Goal: Task Accomplishment & Management: Understand process/instructions

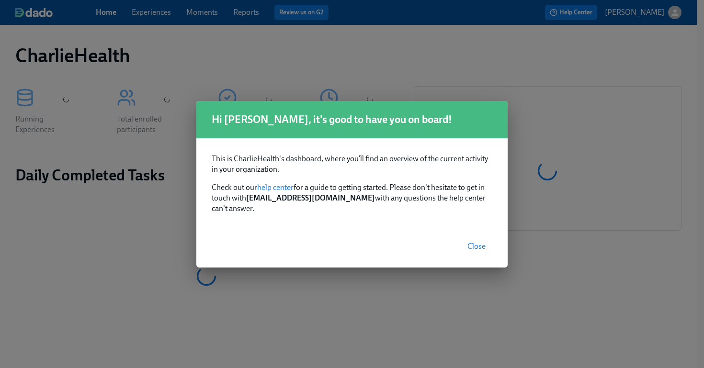
click at [483, 242] on span "Close" at bounding box center [476, 247] width 18 height 10
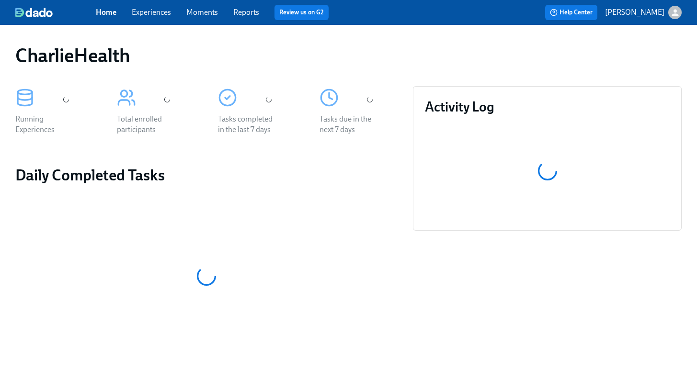
click at [141, 11] on link "Experiences" at bounding box center [151, 12] width 39 height 9
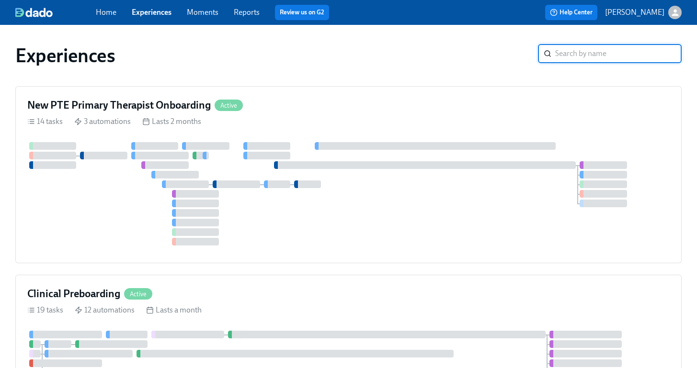
click at [567, 58] on input "search" at bounding box center [618, 53] width 126 height 19
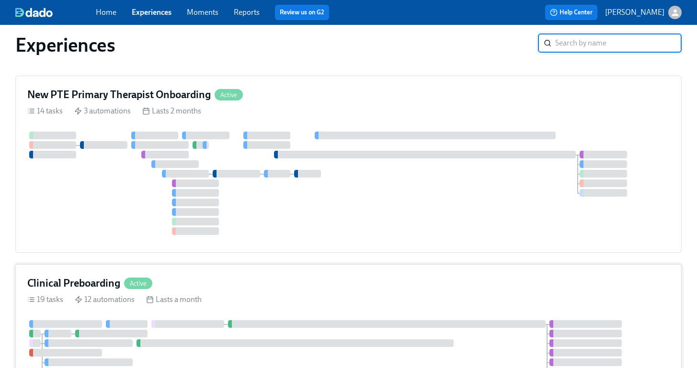
click at [348, 276] on div "Clinical Preboarding Active" at bounding box center [348, 283] width 642 height 14
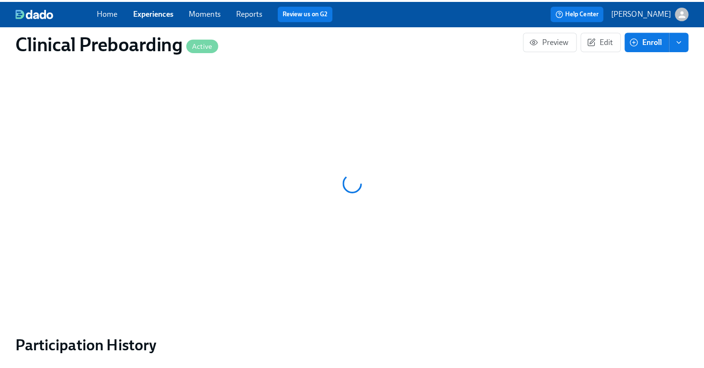
scroll to position [1056, 0]
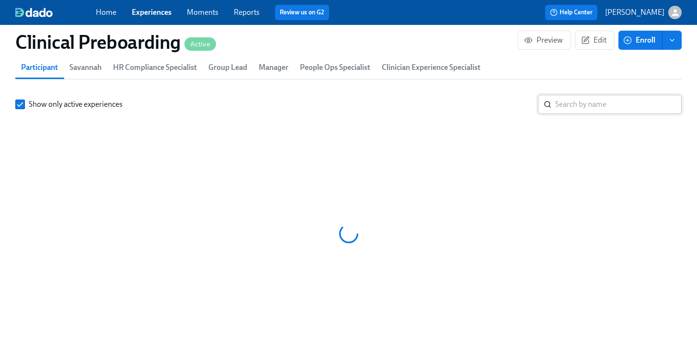
click at [598, 99] on input "search" at bounding box center [618, 104] width 126 height 19
type input "craig"
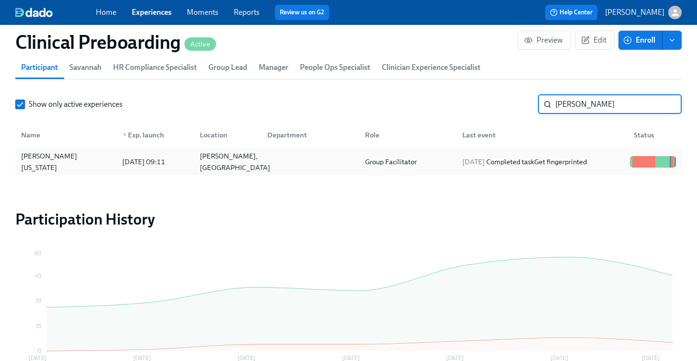
click at [250, 154] on div "Conley, GA" at bounding box center [226, 161] width 68 height 19
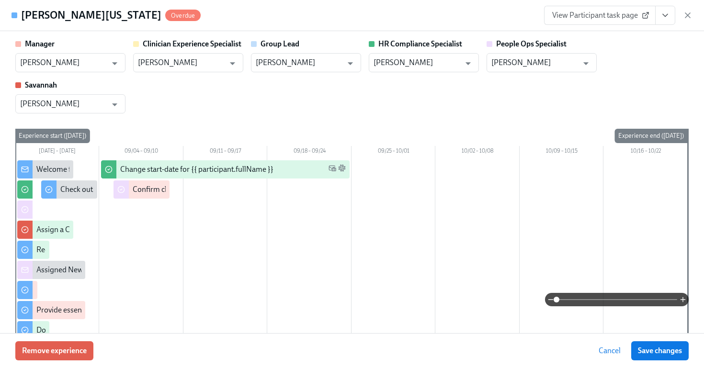
click at [664, 17] on icon "View task page" at bounding box center [665, 16] width 10 height 10
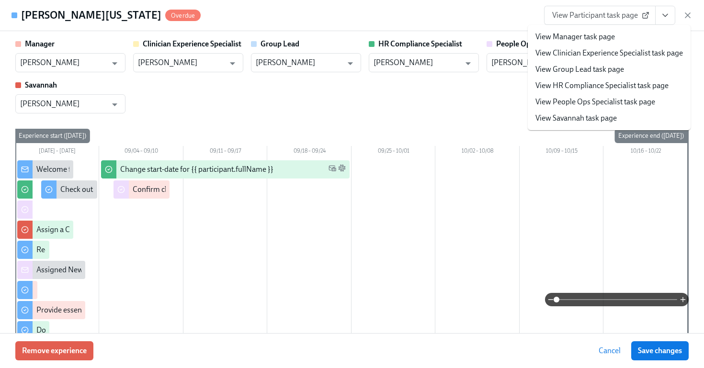
click at [597, 16] on span "View Participant task page" at bounding box center [599, 16] width 95 height 10
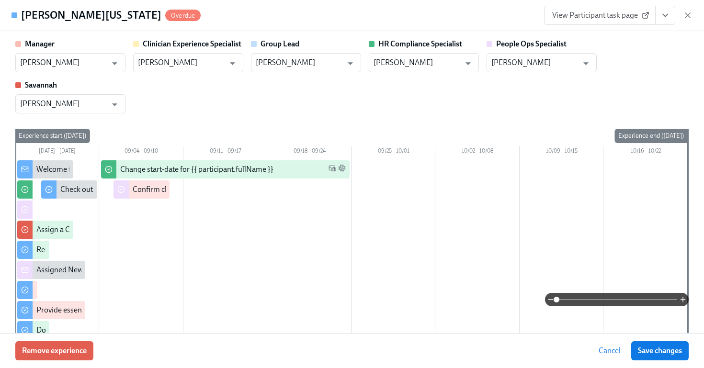
click at [667, 19] on icon "View task page" at bounding box center [665, 16] width 10 height 10
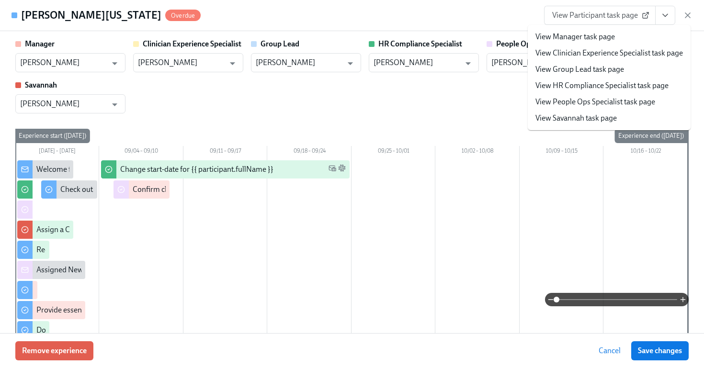
click at [589, 85] on link "View HR Compliance Specialist task page" at bounding box center [601, 85] width 133 height 11
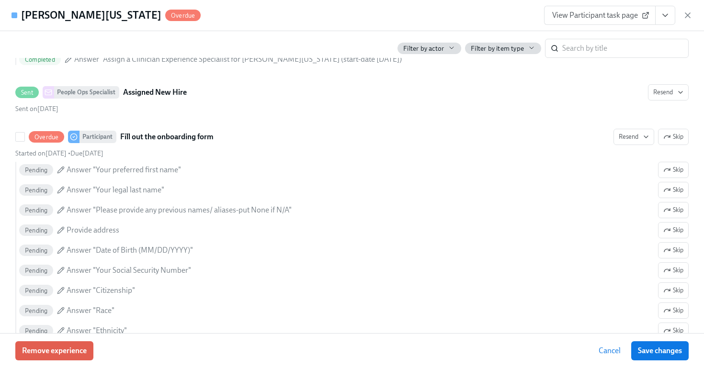
scroll to position [725, 0]
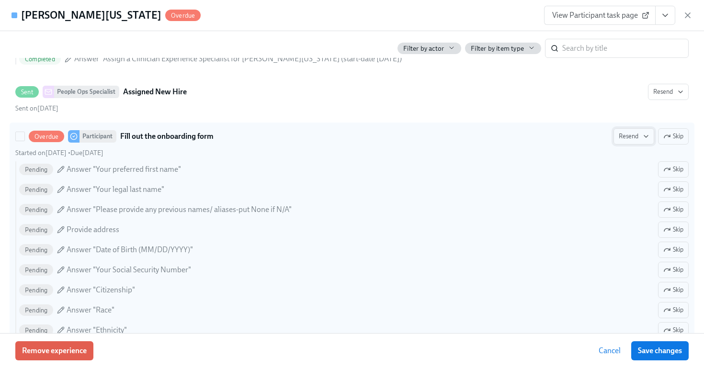
click at [630, 137] on span "Resend" at bounding box center [634, 137] width 30 height 10
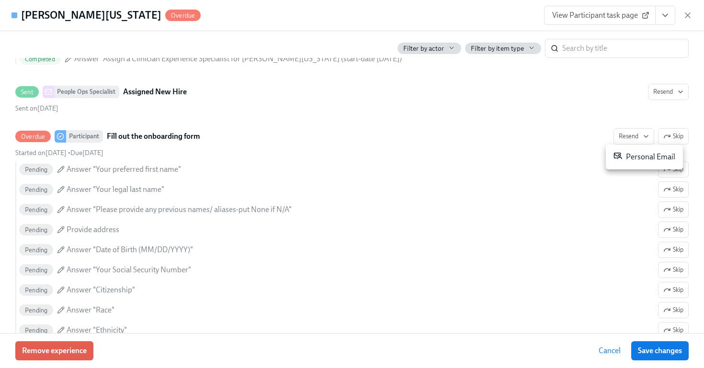
click at [630, 159] on div "Personal Email" at bounding box center [645, 156] width 62 height 11
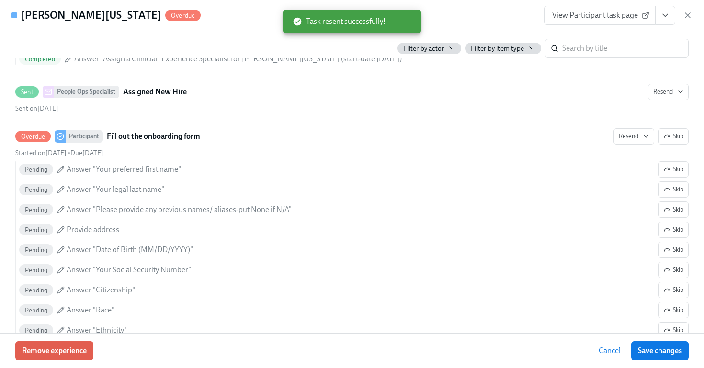
scroll to position [0, 11586]
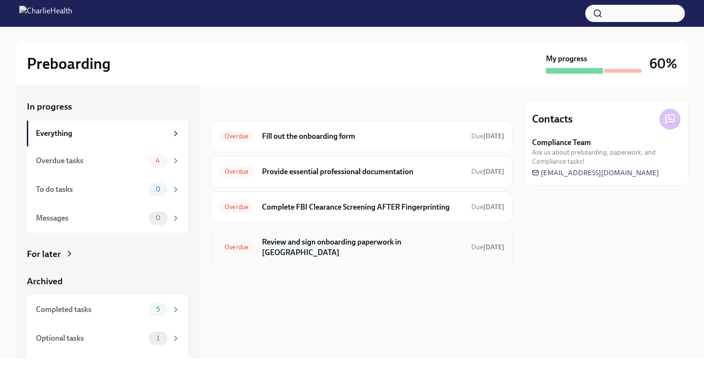
click at [349, 242] on h6 "Review and sign onboarding paperwork in [GEOGRAPHIC_DATA]" at bounding box center [363, 247] width 202 height 21
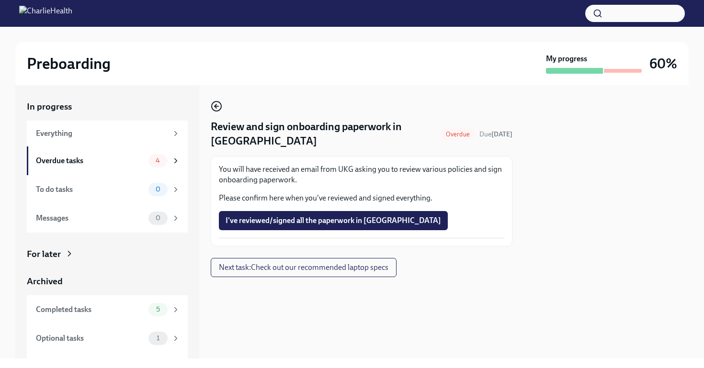
click at [219, 108] on icon "button" at bounding box center [216, 106] width 11 height 11
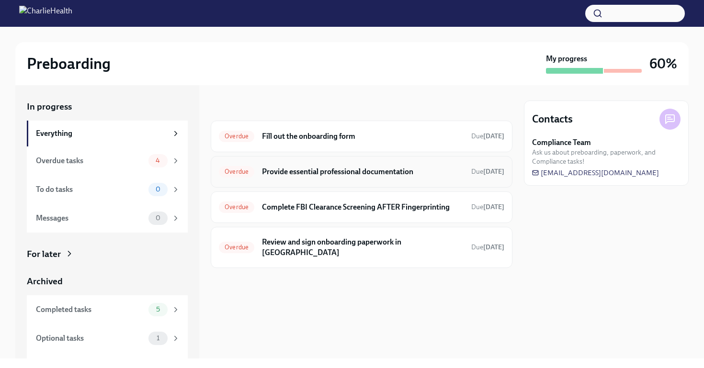
click at [352, 175] on h6 "Provide essential professional documentation" at bounding box center [363, 172] width 202 height 11
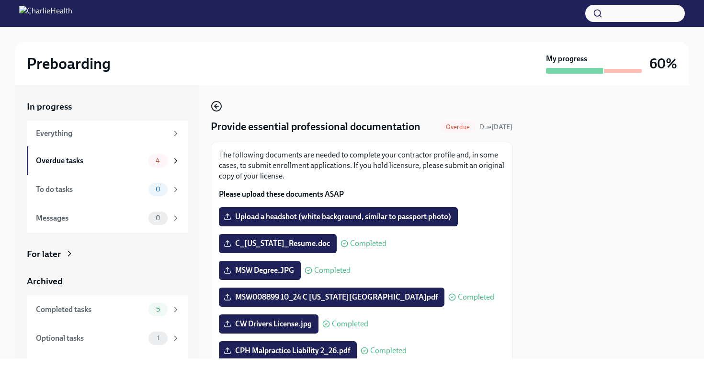
click at [214, 104] on icon "button" at bounding box center [216, 106] width 11 height 11
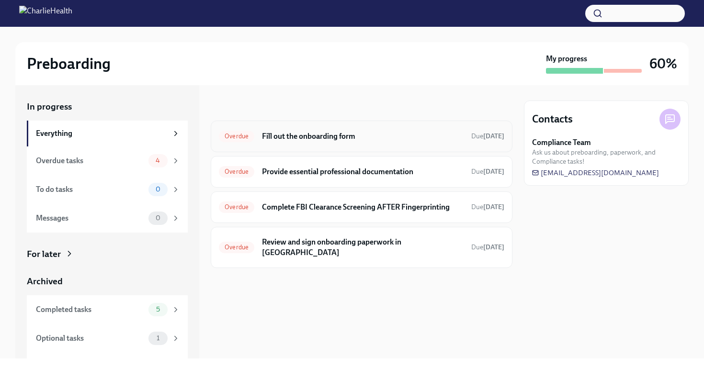
click at [312, 136] on h6 "Fill out the onboarding form" at bounding box center [363, 136] width 202 height 11
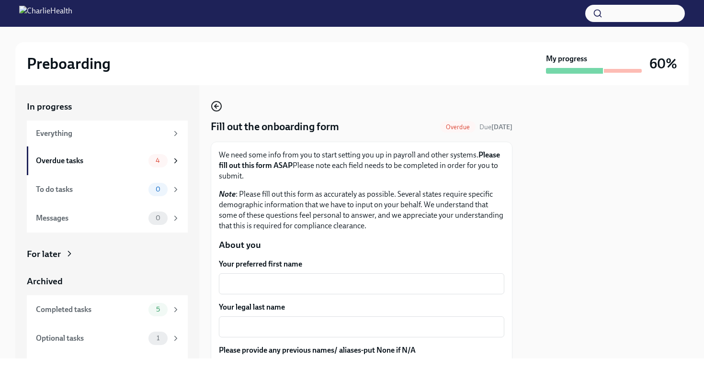
click at [215, 104] on icon "button" at bounding box center [216, 106] width 11 height 11
